Goal: Transaction & Acquisition: Obtain resource

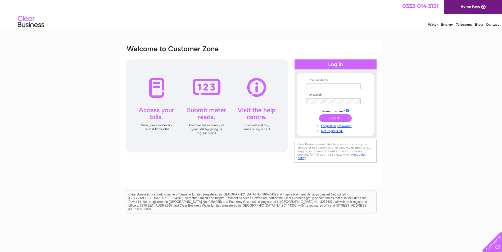
type input "[EMAIL_ADDRESS][DOMAIN_NAME]"
click at [340, 118] on input "submit" at bounding box center [335, 118] width 33 height 7
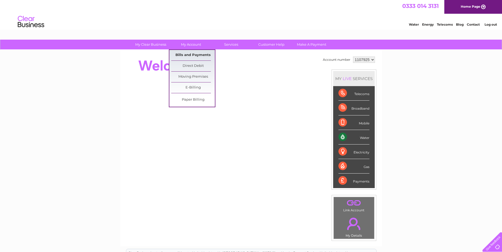
click at [192, 54] on link "Bills and Payments" at bounding box center [193, 55] width 44 height 11
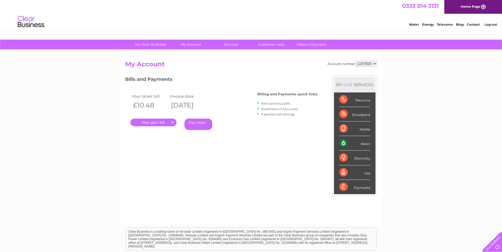
click at [151, 120] on link "." at bounding box center [153, 123] width 46 height 8
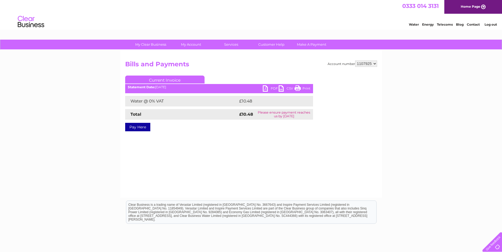
click at [271, 89] on link "PDF" at bounding box center [271, 89] width 16 height 8
click at [365, 65] on select "1107925 1133135 1155909" at bounding box center [366, 64] width 22 height 6
select select "1133135"
click at [355, 61] on select "1107925 1133135 1155909" at bounding box center [366, 64] width 22 height 6
click at [268, 89] on link "PDF" at bounding box center [271, 89] width 16 height 8
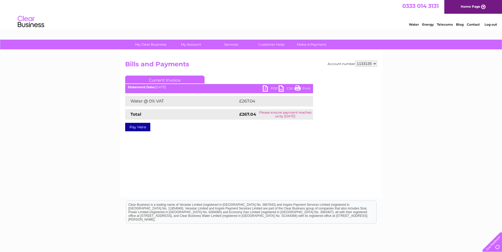
click at [361, 65] on select "1107925 1133135 1155909" at bounding box center [366, 64] width 22 height 6
select select "1155909"
click at [355, 61] on select "1107925 1133135 1155909" at bounding box center [366, 64] width 22 height 6
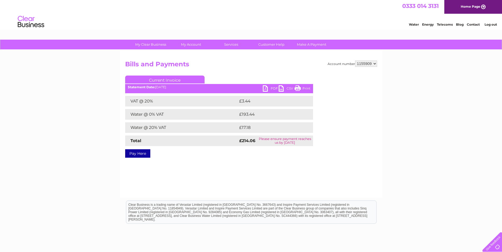
click at [266, 88] on link "PDF" at bounding box center [271, 89] width 16 height 8
